Goal: Task Accomplishment & Management: Manage account settings

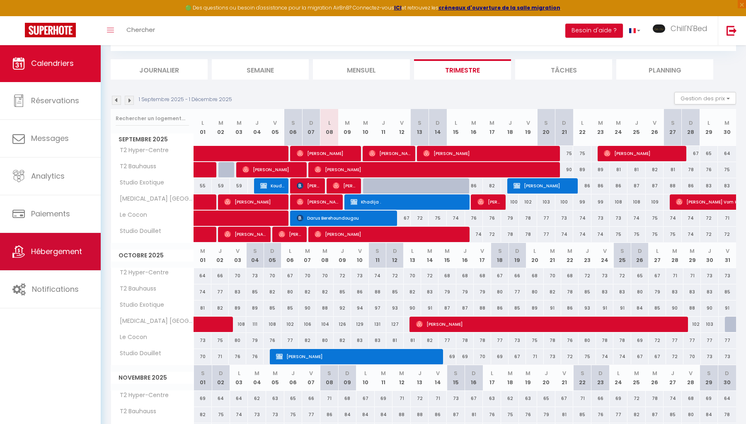
click at [66, 250] on span "Hébergement" at bounding box center [56, 251] width 51 height 10
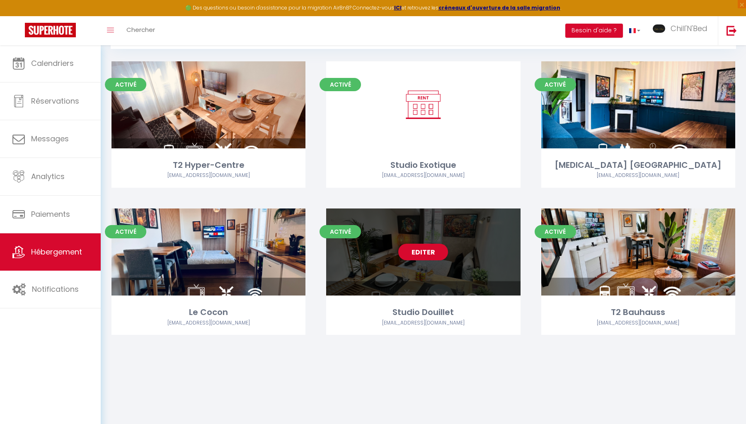
scroll to position [45, 0]
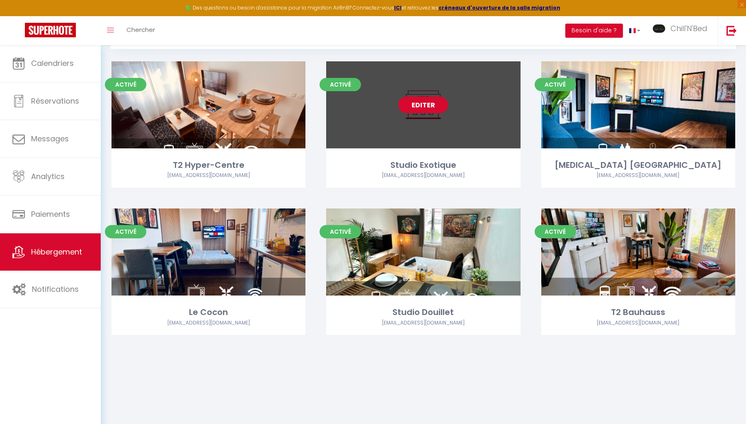
click at [418, 108] on link "Editer" at bounding box center [423, 105] width 50 height 17
select select "3"
select select "2"
select select "1"
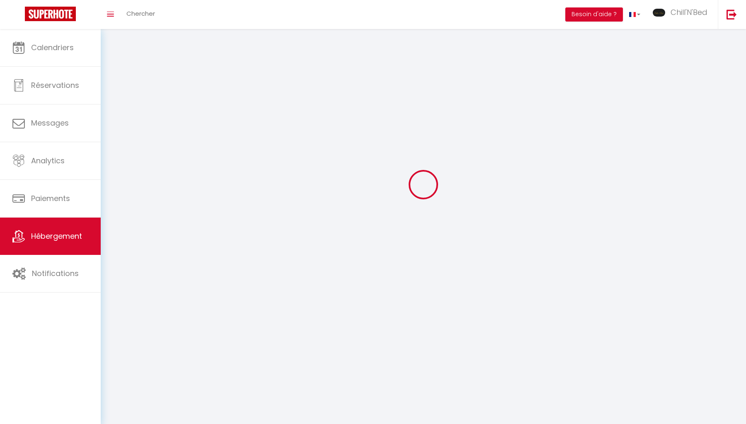
select select
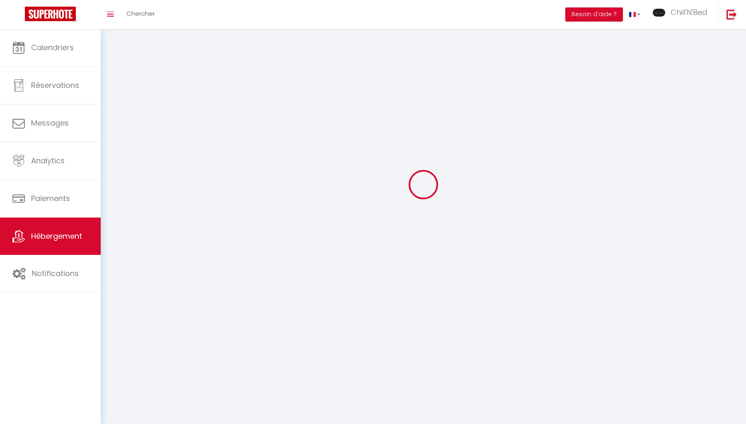
checkbox input "false"
select select
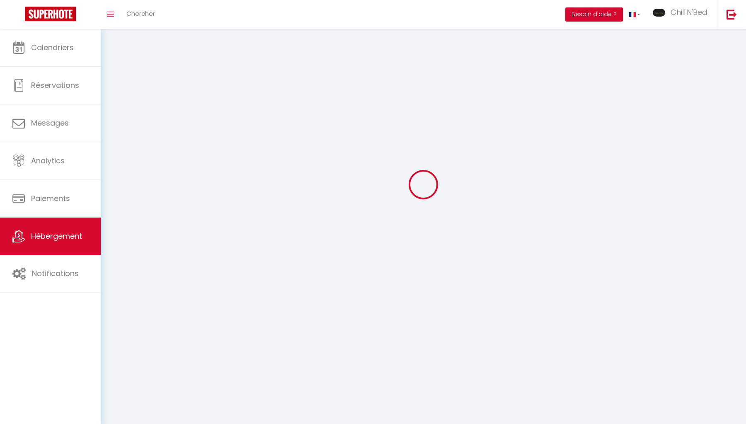
select select
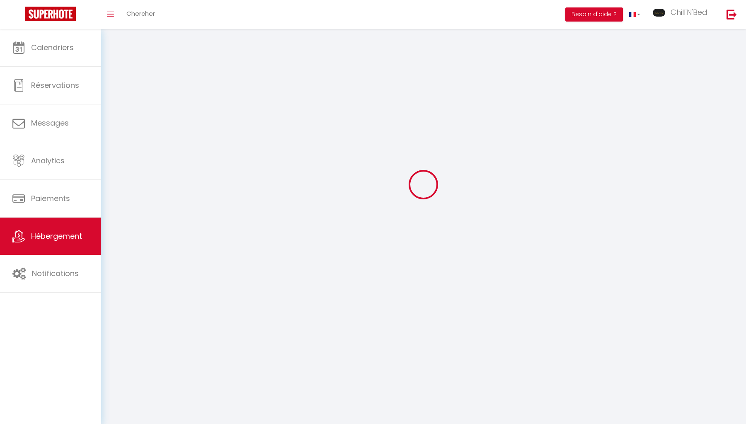
select select
checkbox input "false"
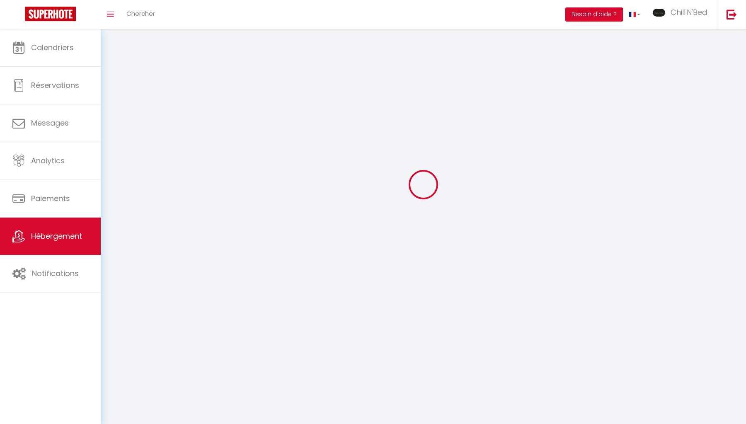
checkbox input "false"
select select
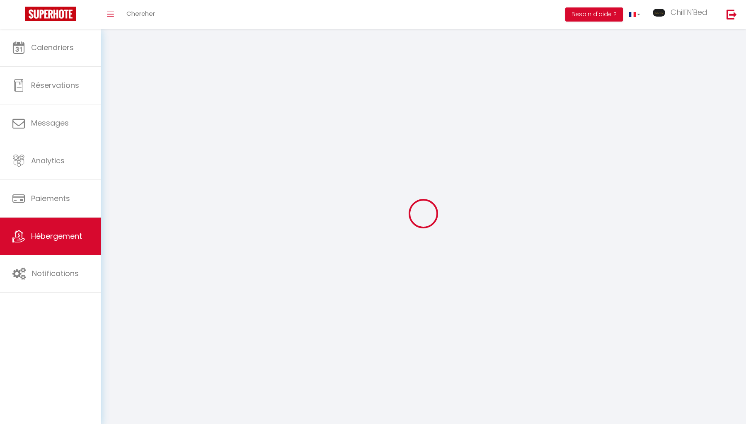
select select
checkbox input "false"
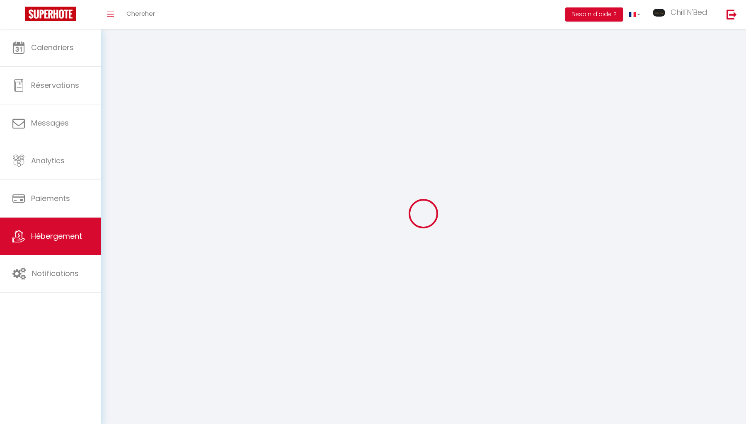
checkbox input "false"
select select
select select "1"
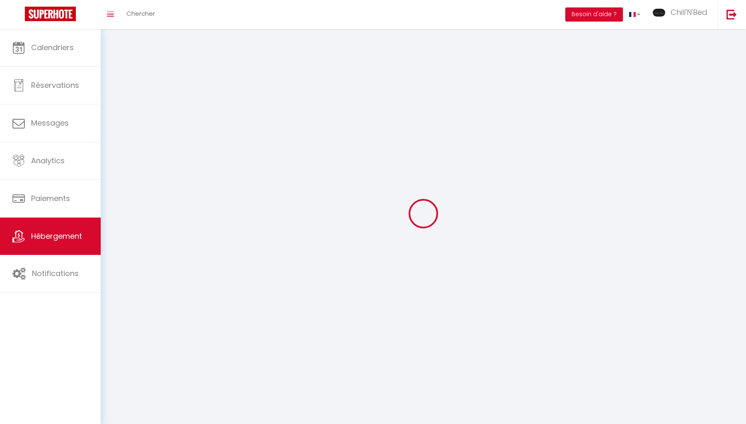
select select
select select "28"
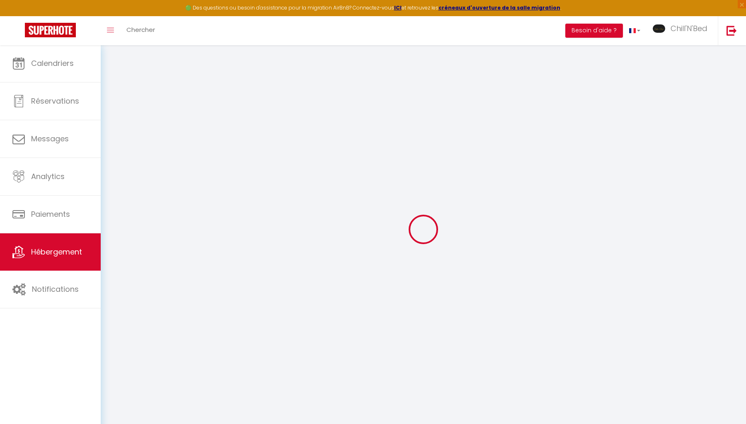
select select
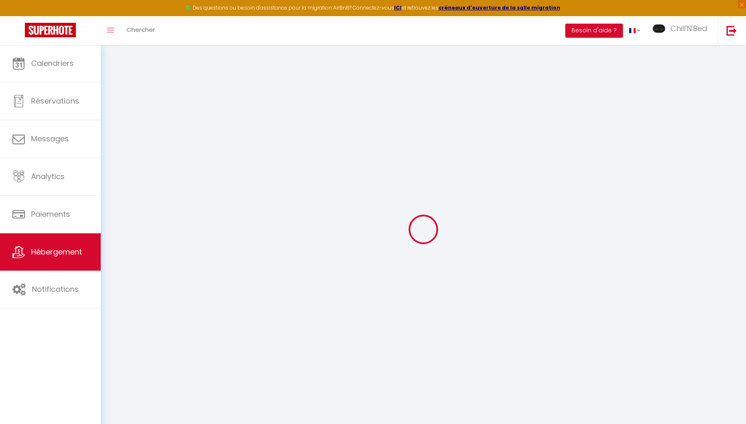
select select
checkbox input "false"
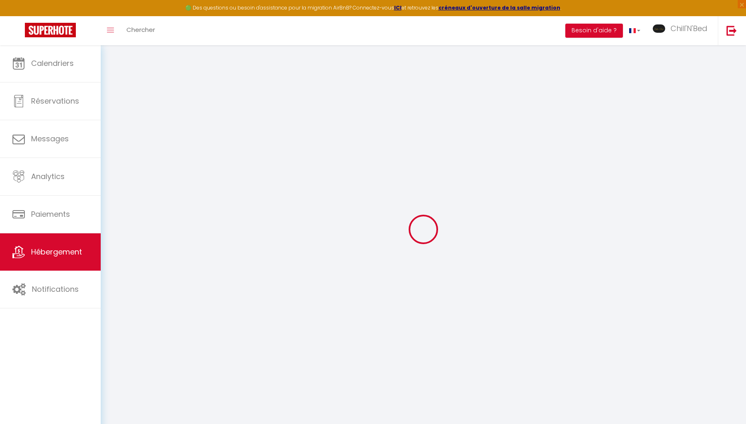
select select
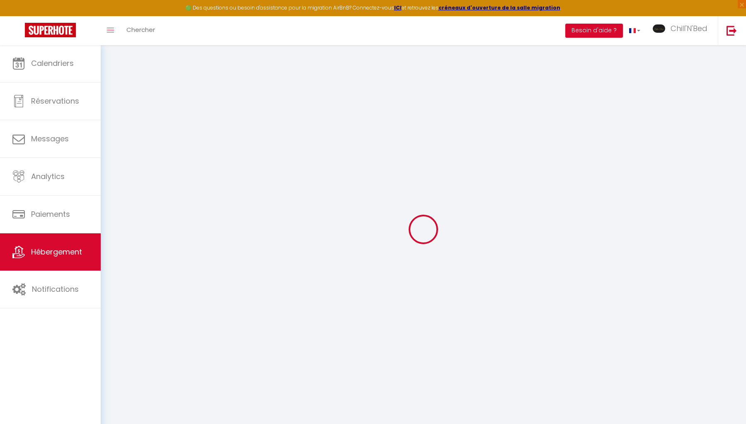
select select
checkbox input "false"
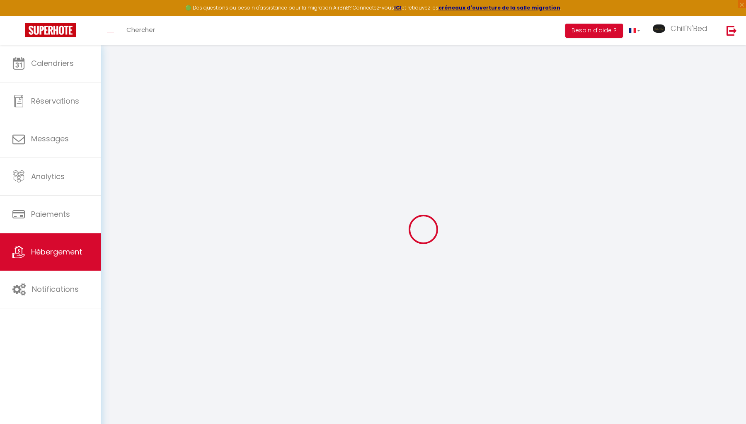
checkbox input "false"
select select
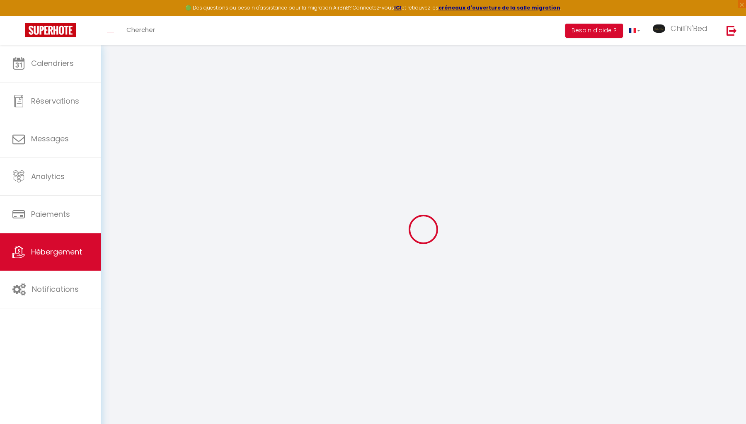
select select
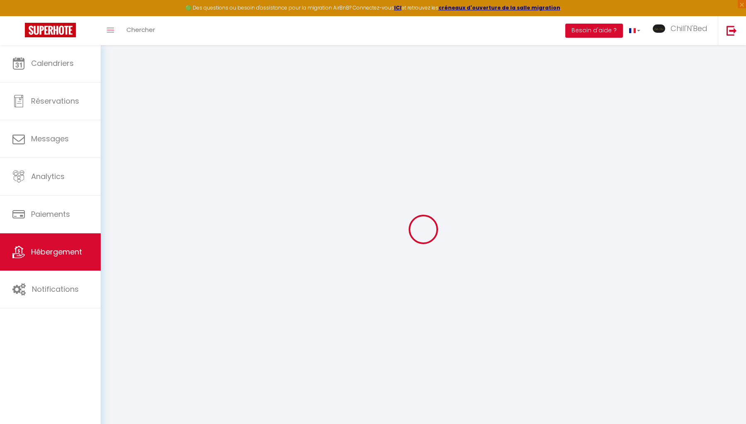
checkbox input "false"
select select
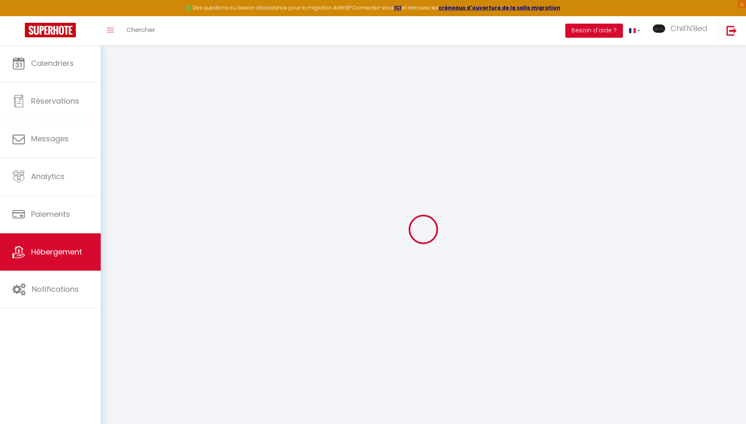
select select
type input "Studio Exotique"
select select "2"
select select "0"
type input "65"
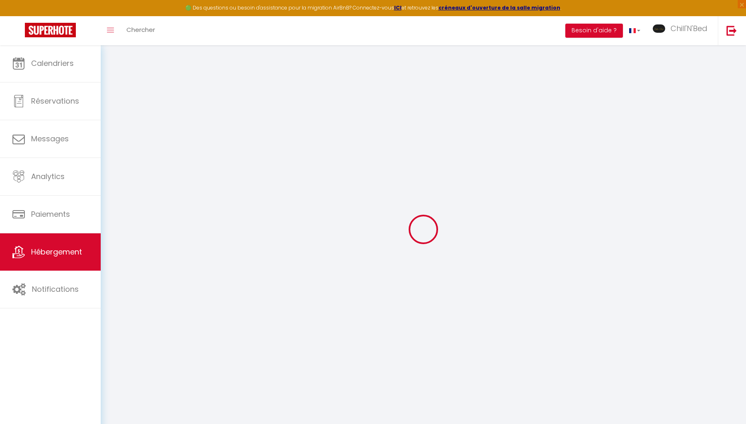
type input "15"
type input "49"
type input "199"
select select
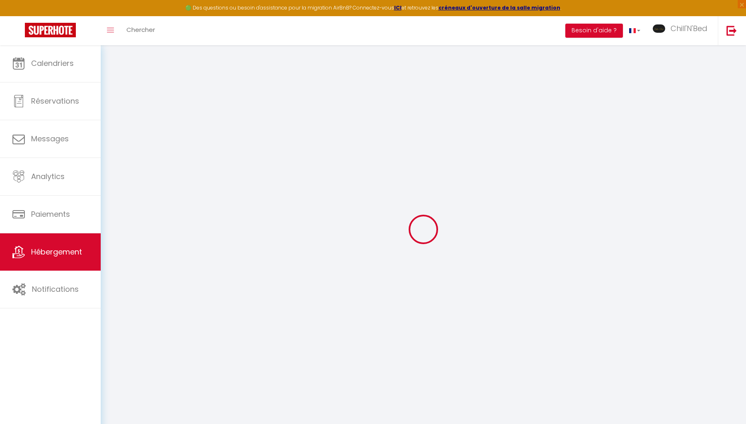
select select
type input "[STREET_ADDRESS][PERSON_NAME]"
type input "95880"
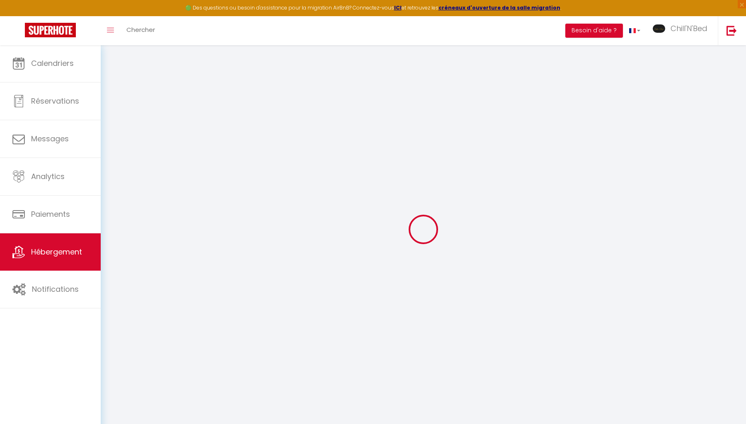
type input "[GEOGRAPHIC_DATA]"
type input "[EMAIL_ADDRESS][DOMAIN_NAME]"
select select "11272"
checkbox input "true"
checkbox input "false"
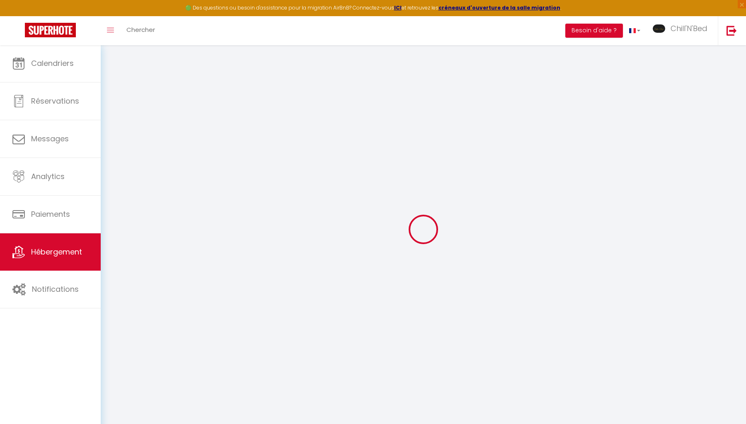
checkbox input "false"
type input "0"
type input "32"
type input "0"
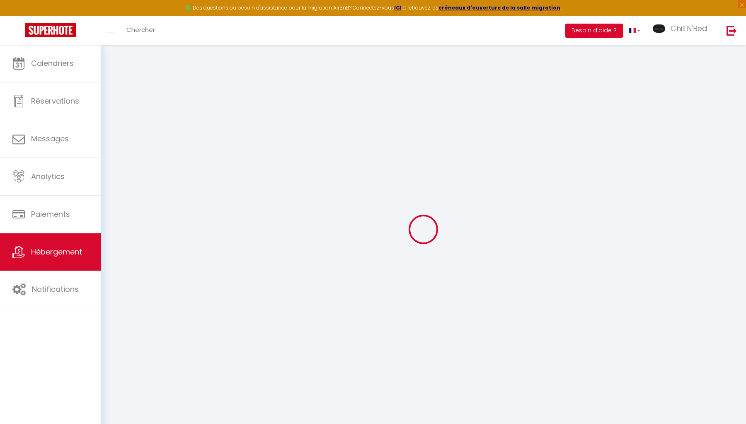
type input "0"
select select
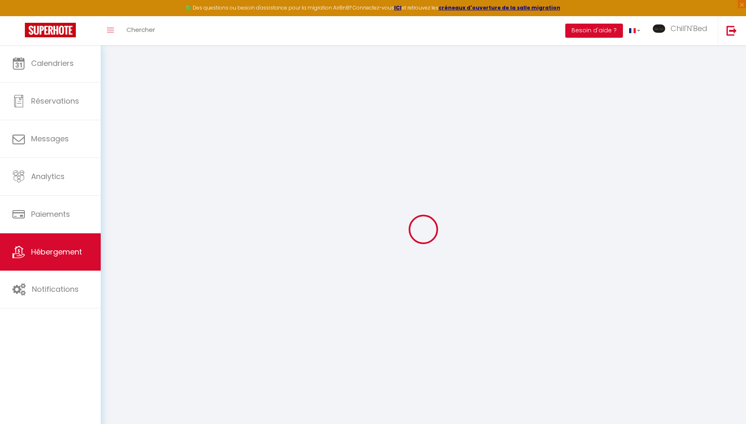
select select
checkbox input "true"
checkbox input "false"
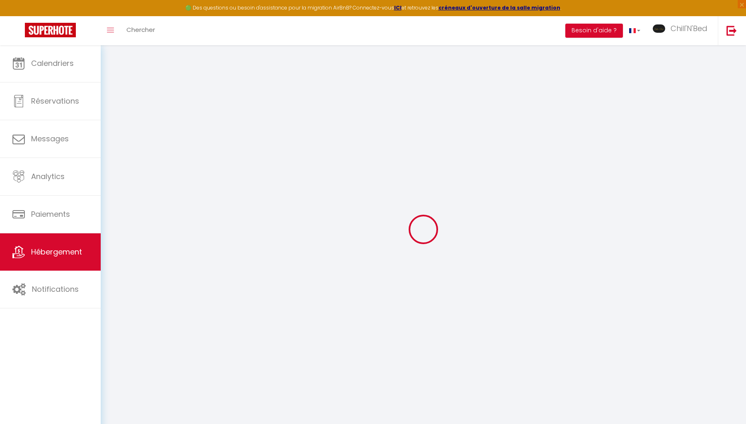
checkbox input "false"
select select
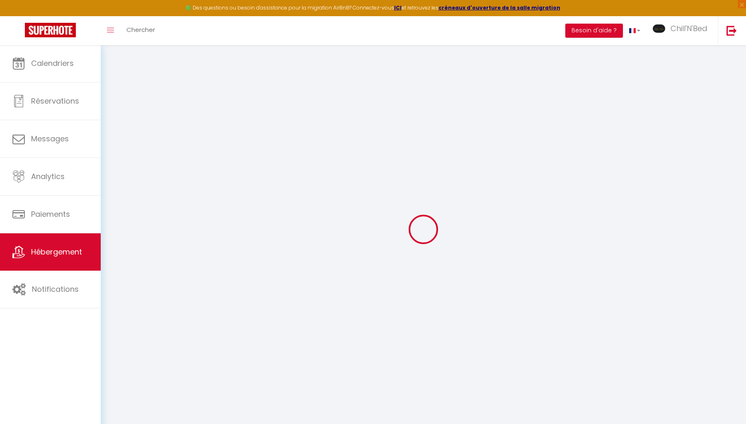
select select
checkbox input "true"
checkbox input "false"
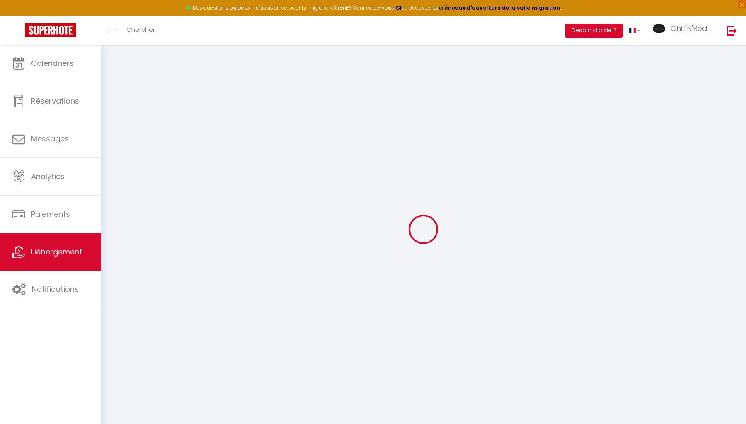
checkbox input "true"
checkbox input "false"
select select "16:00"
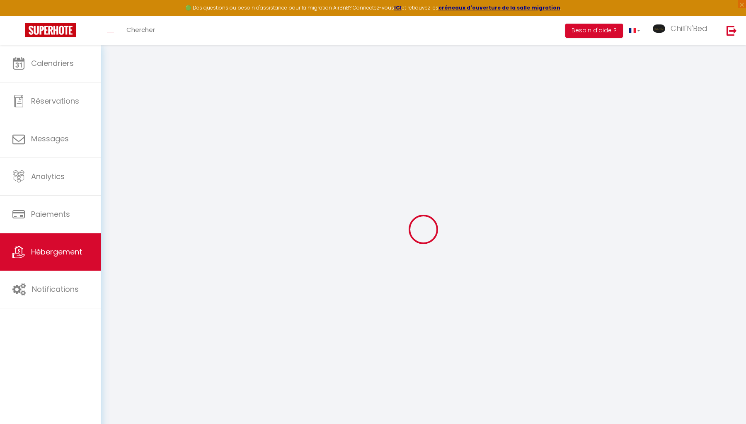
select select "00:00"
select select "10:00"
select select "15"
checkbox input "true"
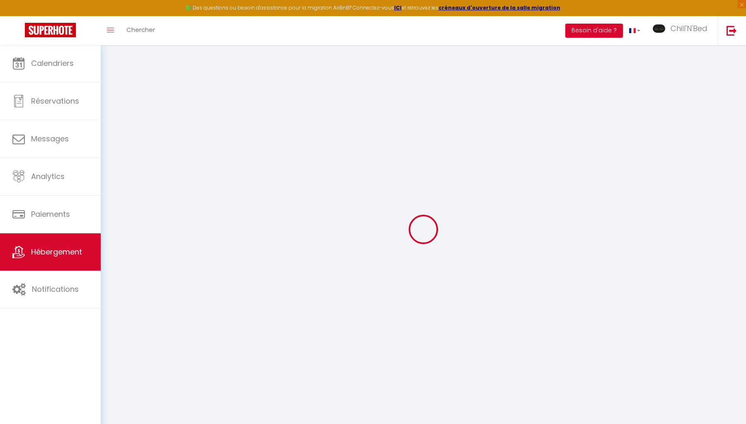
checkbox input "false"
checkbox input "true"
checkbox input "false"
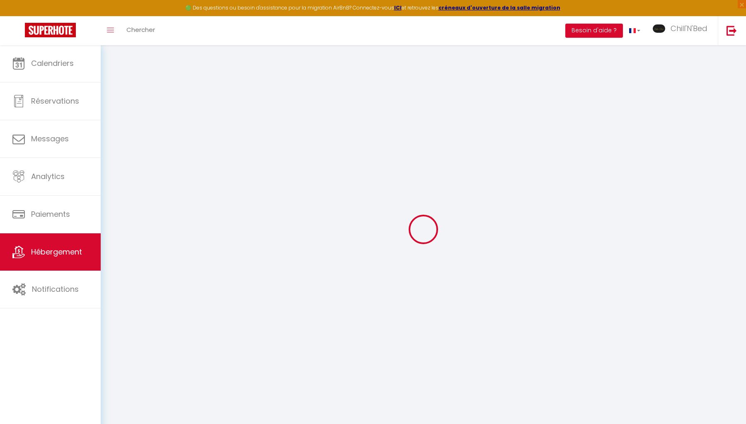
checkbox input "false"
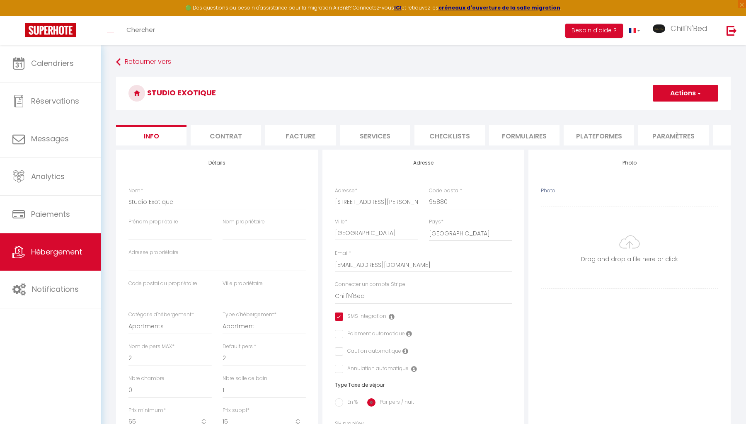
checkbox input "true"
checkbox input "false"
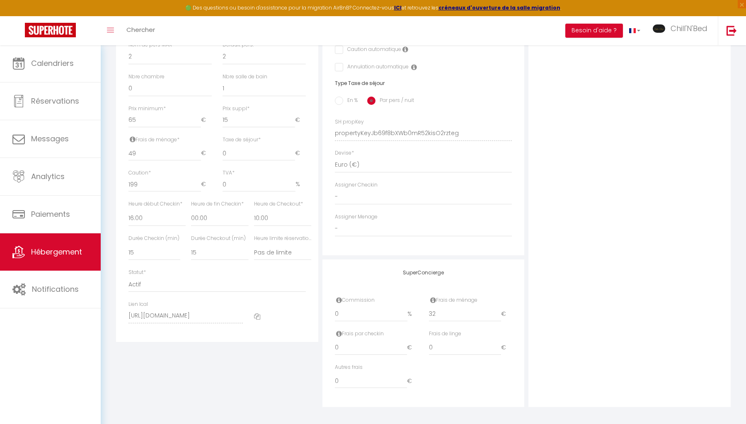
scroll to position [301, 0]
drag, startPoint x: 441, startPoint y: 312, endPoint x: 421, endPoint y: 311, distance: 19.9
click at [421, 311] on div "Commission 0 % Frais de ménage 32 €" at bounding box center [424, 314] width 188 height 34
type input "6"
checkbox input "true"
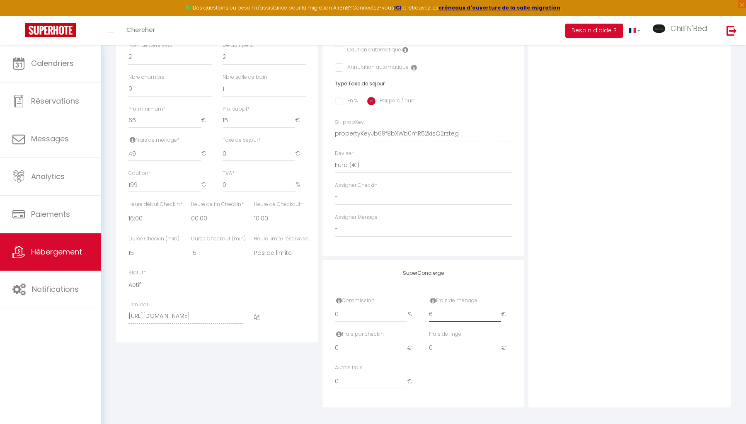
checkbox input "false"
type input "68"
checkbox input "true"
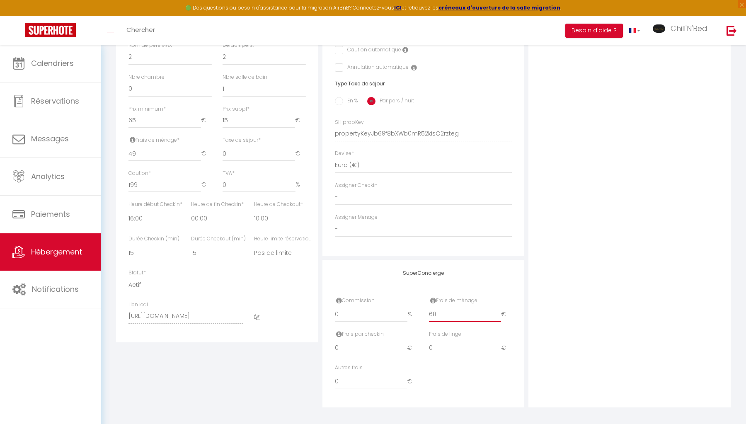
checkbox input "false"
type input "68"
checkbox input "true"
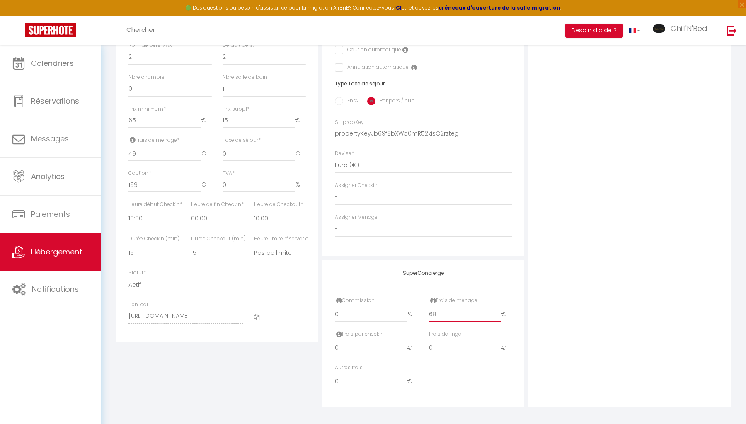
checkbox input "false"
type input "6"
checkbox input "true"
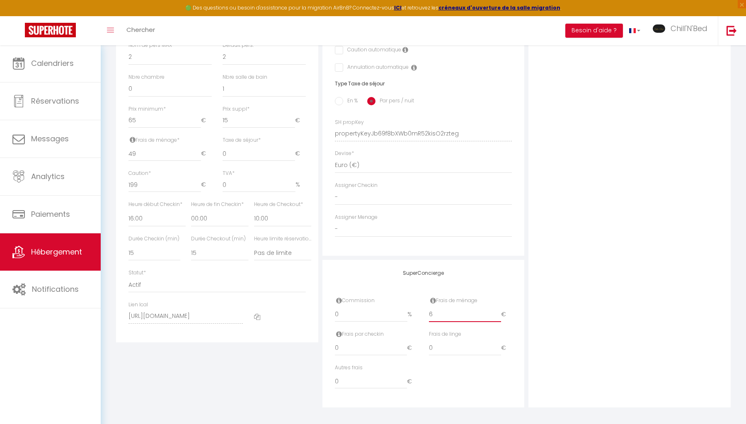
checkbox input "false"
type input "69"
checkbox input "true"
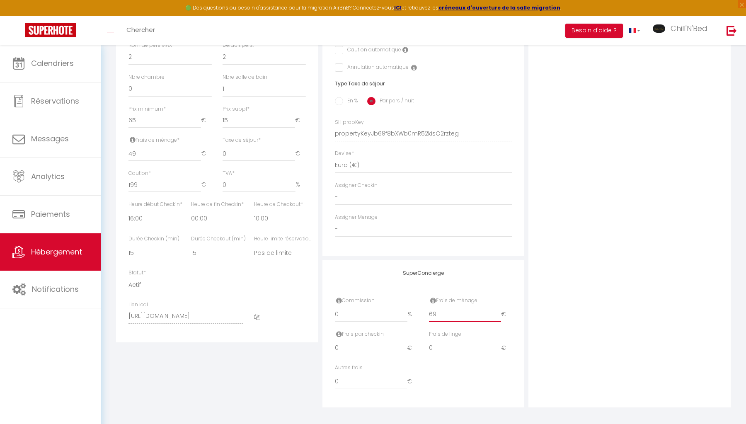
checkbox input "false"
type input "69"
click at [597, 281] on div "Photo Photo Drag and drop a file here or click Ooops, something wrong appended.…" at bounding box center [630, 127] width 202 height 559
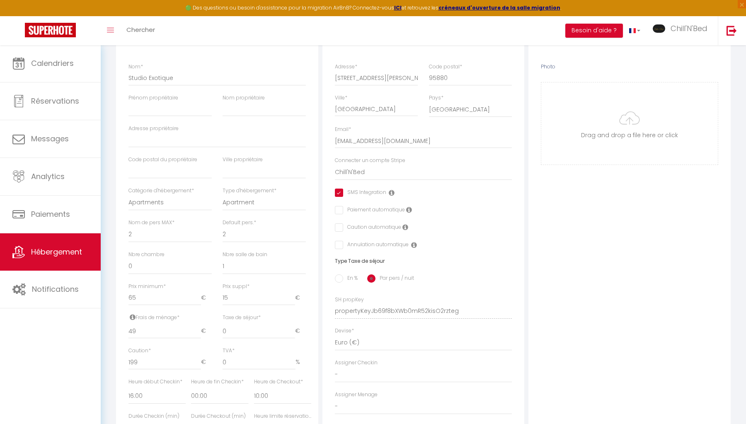
scroll to position [140, 0]
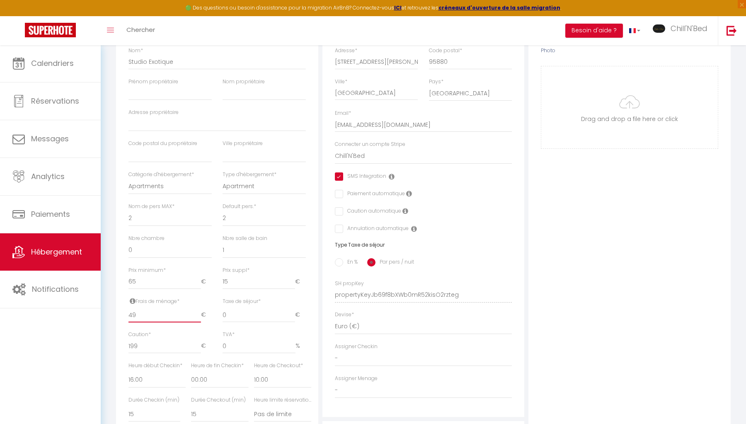
click at [131, 313] on input "49" at bounding box center [165, 315] width 73 height 15
type input "9"
checkbox input "true"
checkbox input "false"
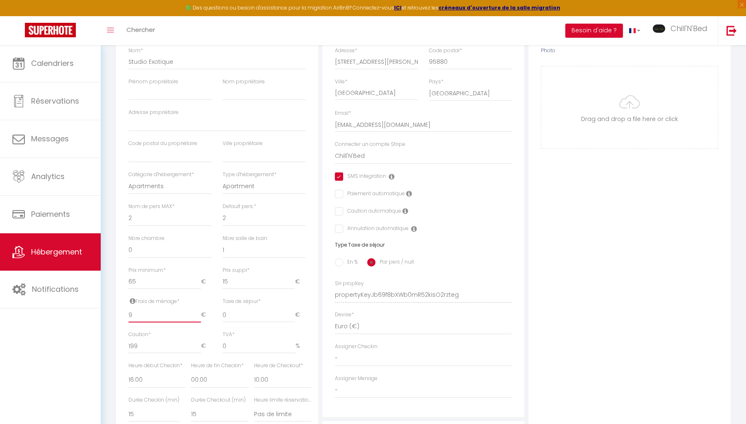
checkbox input "false"
type input "69"
checkbox input "true"
checkbox input "false"
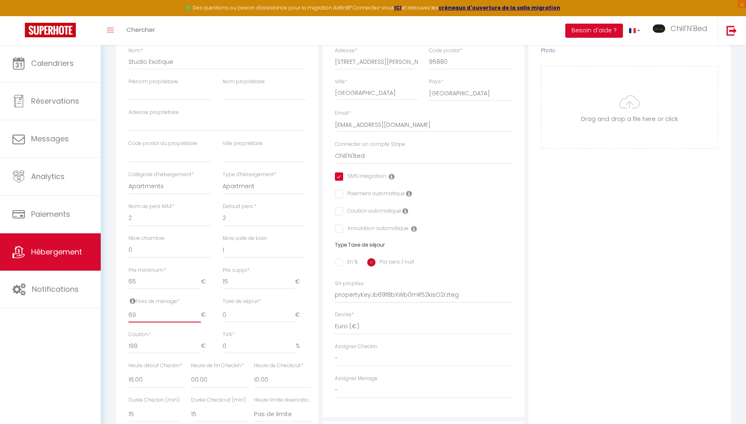
checkbox input "false"
type input "69"
click at [597, 294] on div "Photo Photo Drag and drop a file here or click Ooops, something wrong appended.…" at bounding box center [630, 289] width 202 height 559
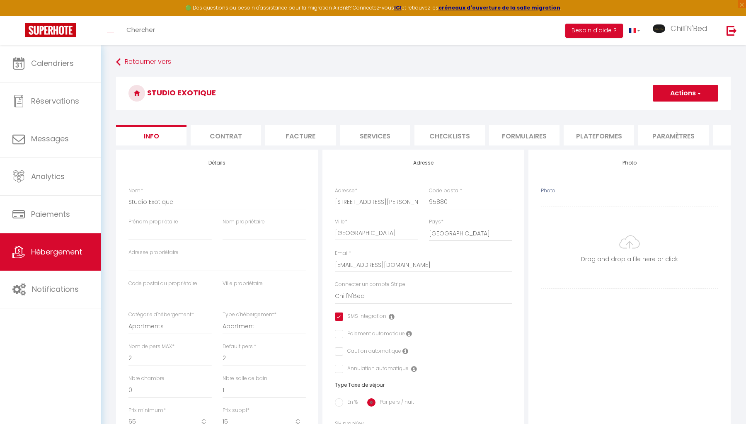
scroll to position [0, 0]
click at [674, 97] on button "Actions" at bounding box center [686, 93] width 66 height 17
drag, startPoint x: 657, startPoint y: 118, endPoint x: 669, endPoint y: 109, distance: 15.4
click at [646, 97] on div "Actions Enregistrer Dupliquer Supprimer Importer les réservations" at bounding box center [682, 93] width 74 height 17
click at [680, 98] on button "Actions" at bounding box center [686, 93] width 66 height 17
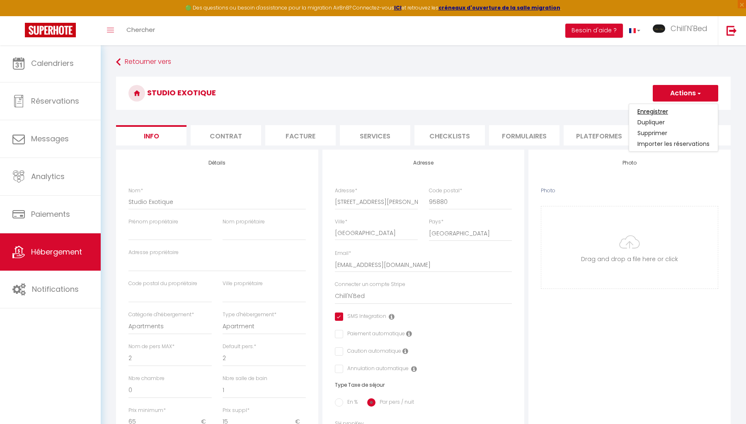
click at [664, 112] on input "Enregistrer" at bounding box center [653, 111] width 31 height 8
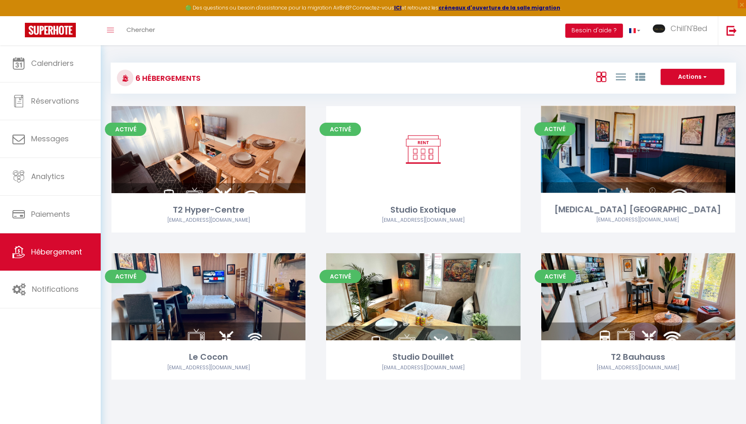
click at [746, 112] on html "🟢 Des questions ou besoin d'assistance pour la migration AirBnB? Connectez-vous…" at bounding box center [373, 212] width 746 height 424
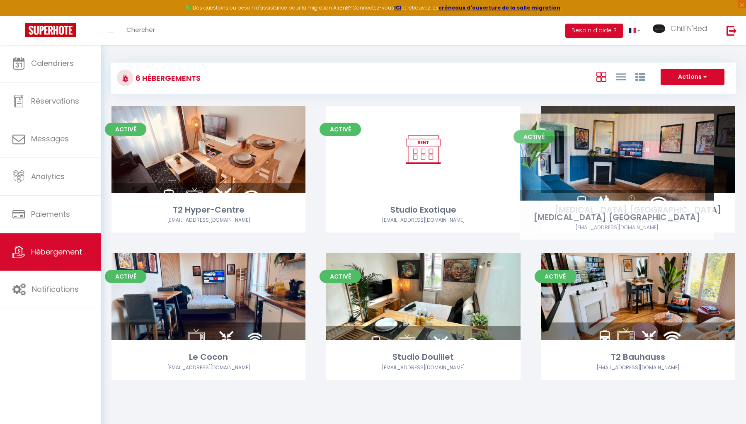
drag, startPoint x: 664, startPoint y: 112, endPoint x: 646, endPoint y: 115, distance: 18.6
click at [646, 115] on div "Editer" at bounding box center [639, 149] width 194 height 87
